Goal: Information Seeking & Learning: Learn about a topic

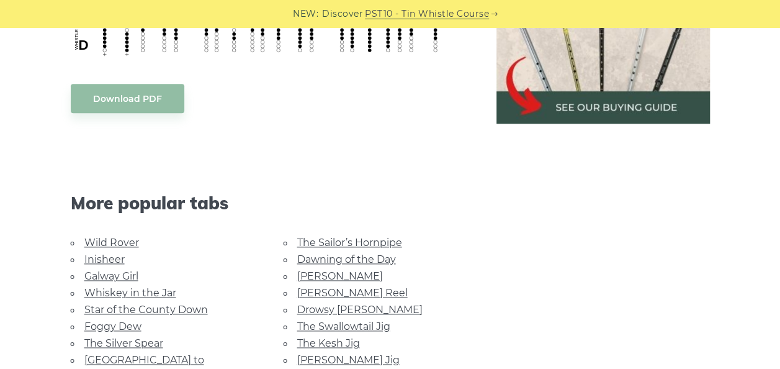
scroll to position [745, 0]
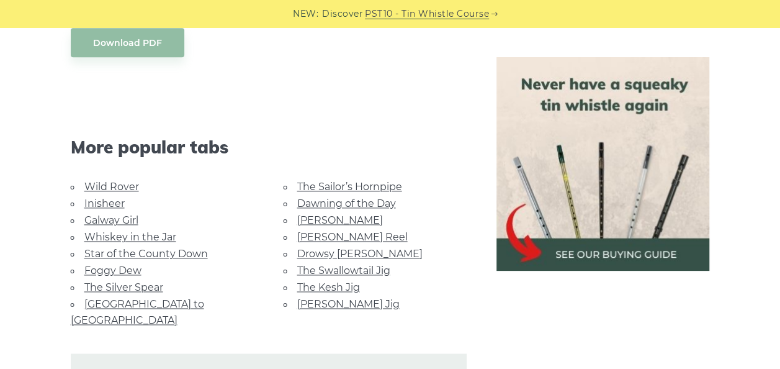
click at [130, 36] on body "NEW: Discover PST10 - Tin Whistle Course Lessons Fingering Charts Tabs & Notes …" at bounding box center [390, 223] width 780 height 1936
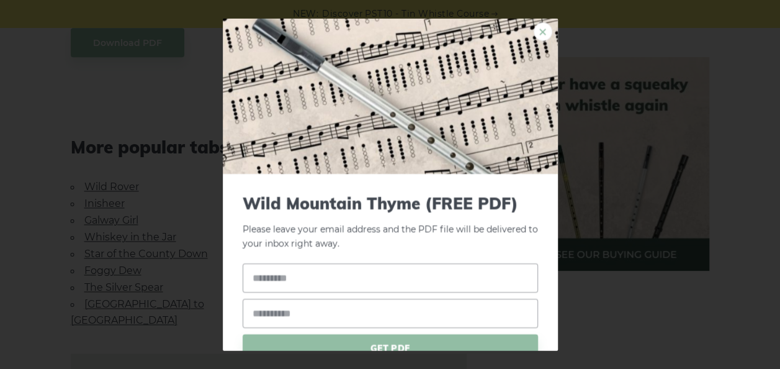
click at [534, 30] on link "×" at bounding box center [543, 31] width 19 height 19
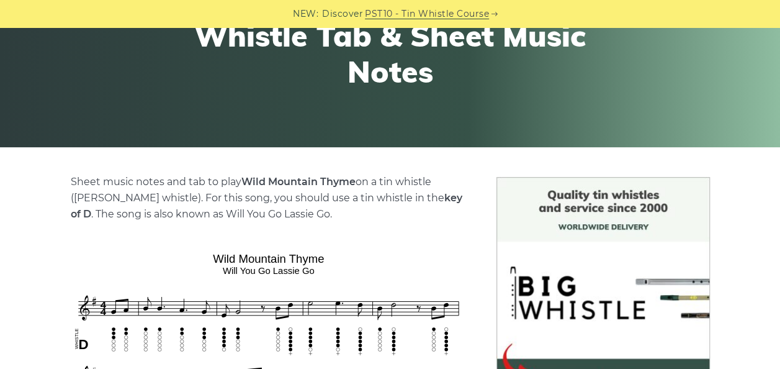
scroll to position [124, 0]
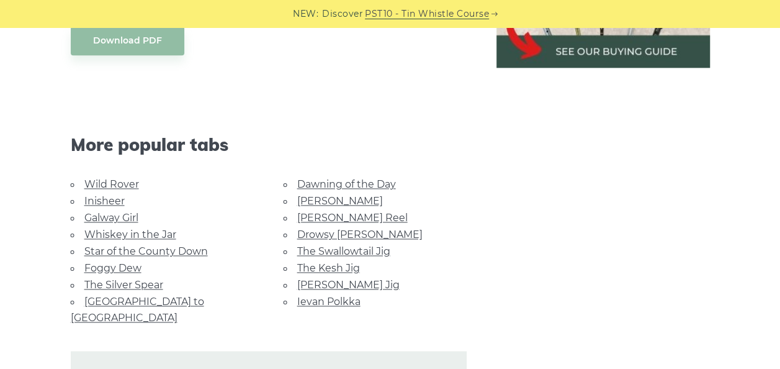
scroll to position [372, 0]
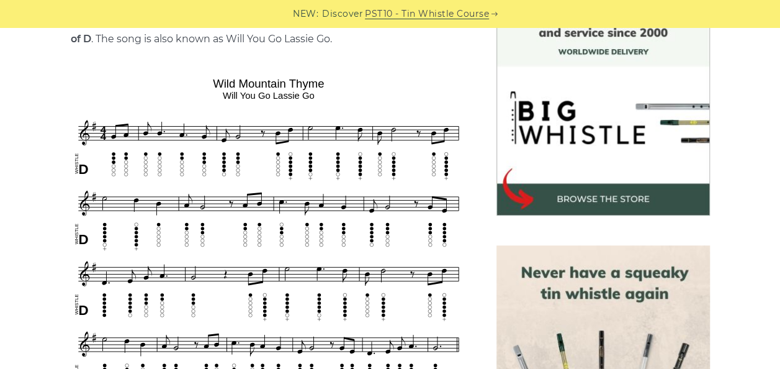
scroll to position [434, 0]
